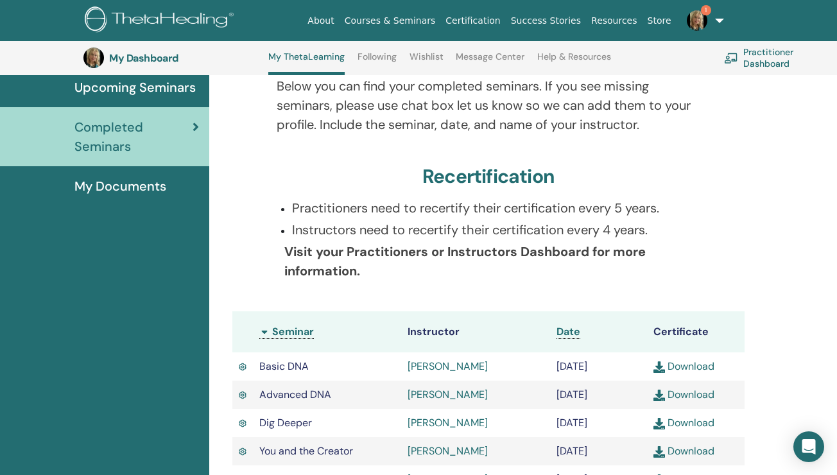
scroll to position [147, 0]
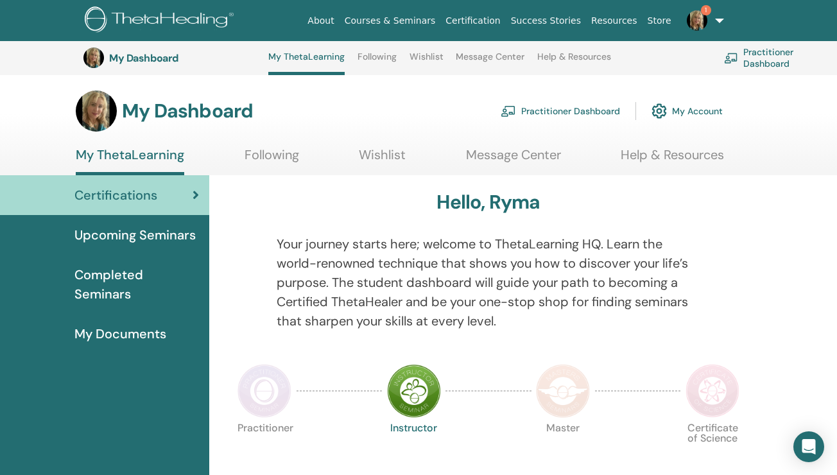
scroll to position [598, 0]
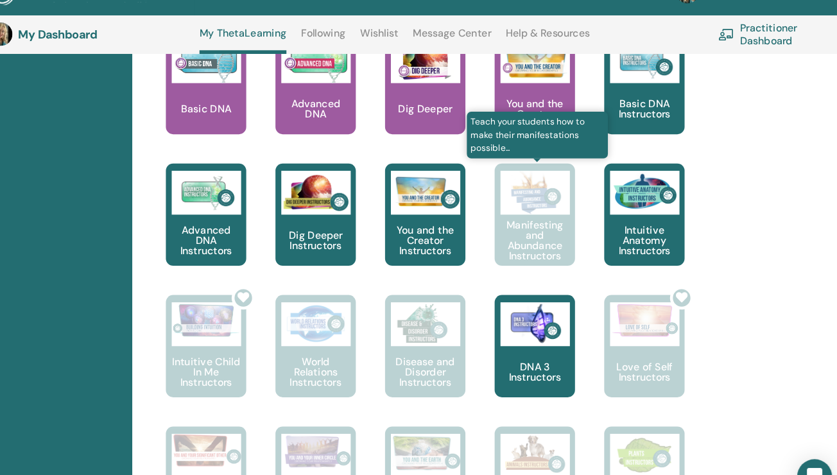
click at [555, 211] on img at bounding box center [563, 197] width 61 height 39
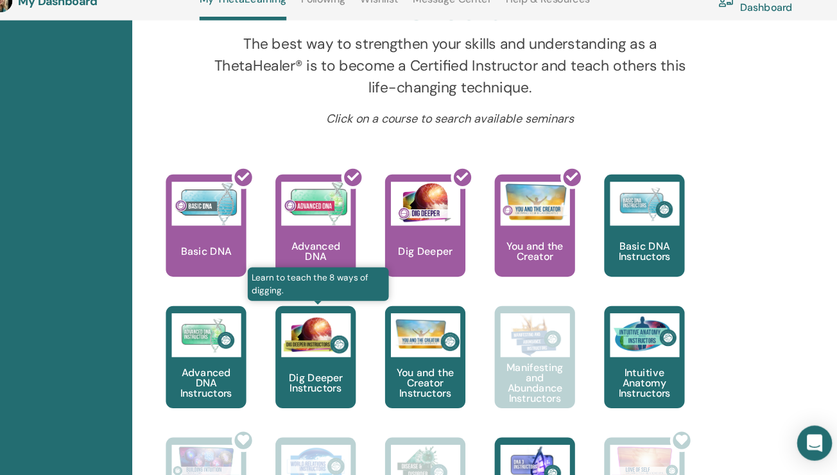
scroll to position [465, 0]
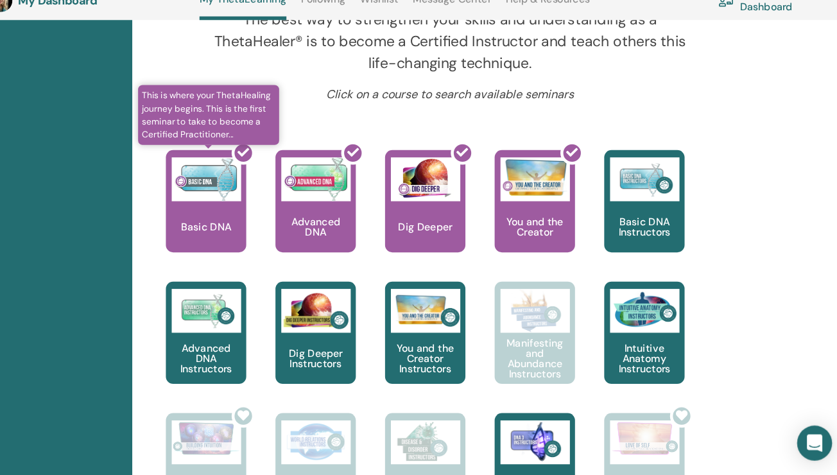
click at [271, 243] on div at bounding box center [282, 240] width 71 height 116
